Goal: Information Seeking & Learning: Learn about a topic

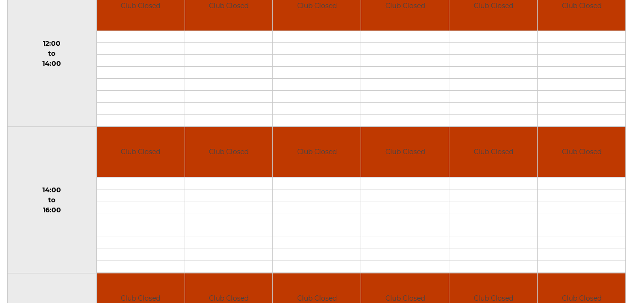
scroll to position [35, 0]
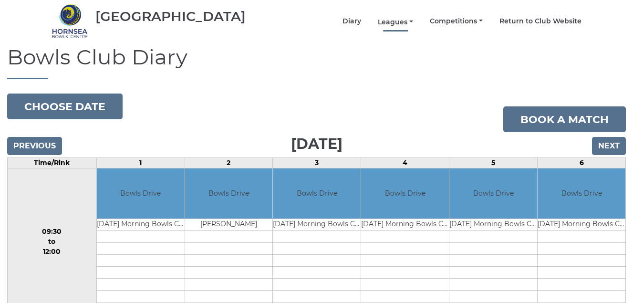
click at [396, 21] on link "Leagues" at bounding box center [395, 22] width 35 height 9
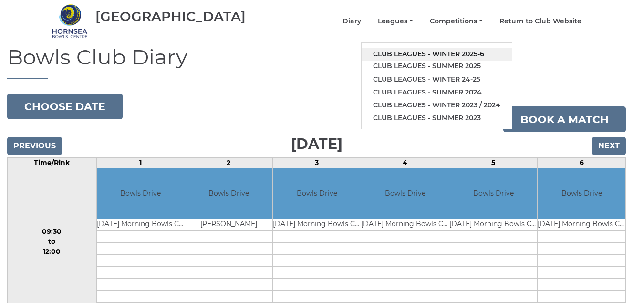
click at [404, 54] on link "Club leagues - Winter 2025-6" at bounding box center [437, 54] width 150 height 13
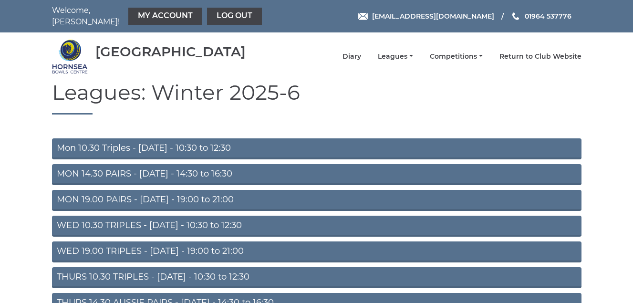
scroll to position [134, 0]
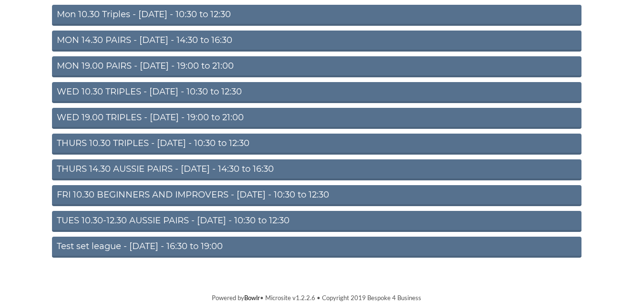
click at [187, 220] on link "TUES 10.30-12.30 AUSSIE PAIRS - Tuesday - 10:30 to 12:30" at bounding box center [317, 221] width 530 height 21
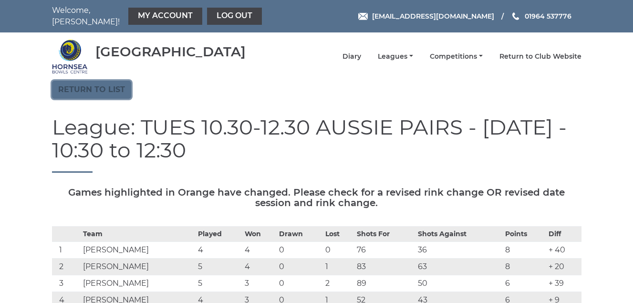
click at [72, 86] on link "Return to list" at bounding box center [91, 90] width 79 height 18
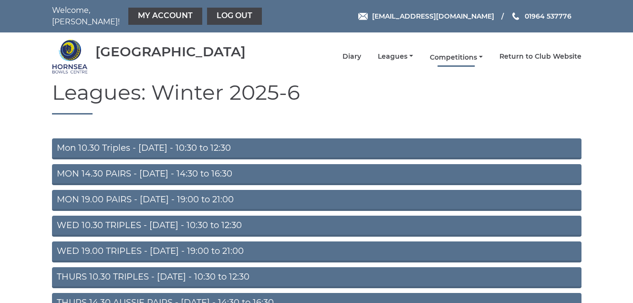
click at [456, 57] on link "Competitions" at bounding box center [456, 57] width 53 height 9
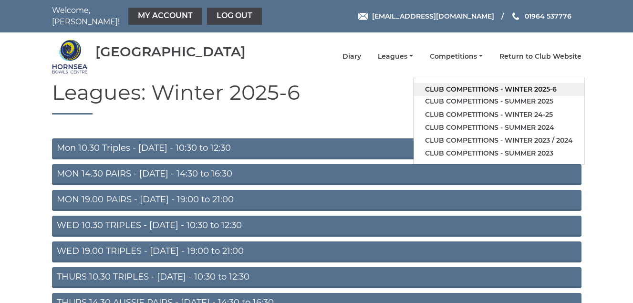
click at [466, 87] on link "Club competitions - Winter 2025-6" at bounding box center [499, 89] width 171 height 13
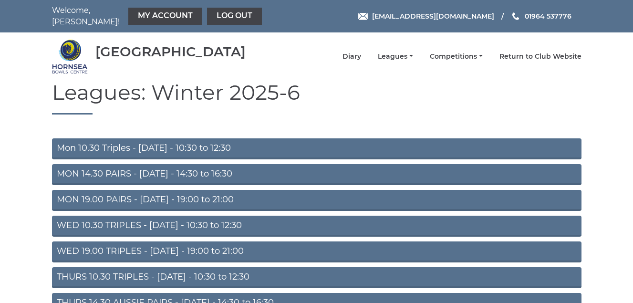
scroll to position [95, 0]
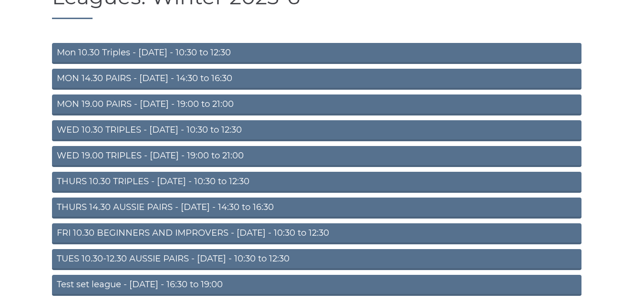
click at [189, 207] on link "THURS 14.30 AUSSIE PAIRS - [DATE] - 14:30 to 16:30" at bounding box center [317, 208] width 530 height 21
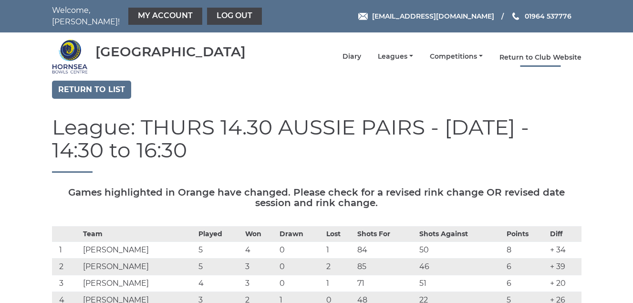
click at [526, 55] on link "Return to Club Website" at bounding box center [541, 57] width 82 height 9
